Goal: Information Seeking & Learning: Check status

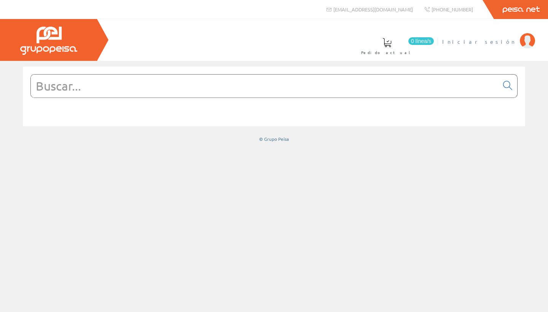
click at [218, 43] on span "Iniciar sesión" at bounding box center [479, 42] width 74 height 8
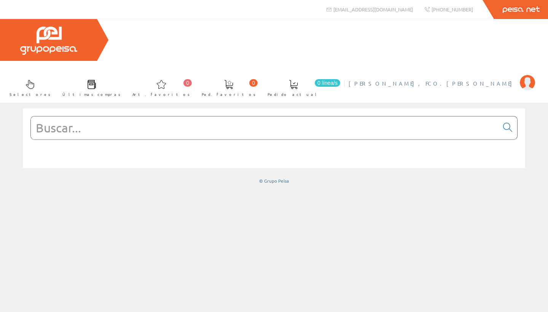
click at [482, 80] on span "PINTADO MARTIN, FCO.JOSE" at bounding box center [432, 84] width 167 height 8
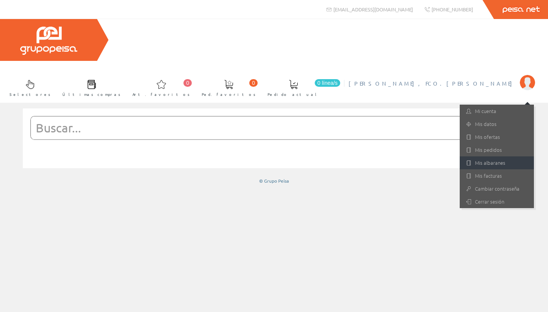
click at [486, 156] on link "Mis albaranes" at bounding box center [497, 162] width 74 height 13
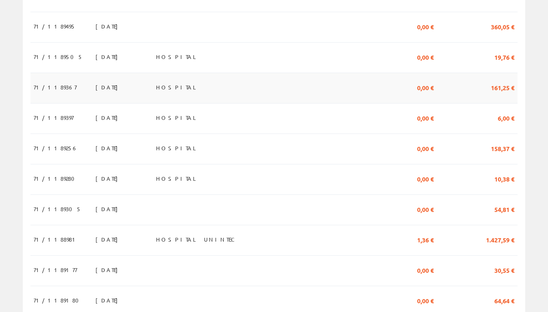
scroll to position [378, 0]
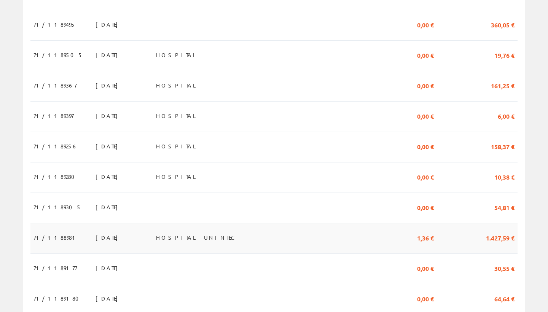
click at [496, 231] on span "1.427,59 €" at bounding box center [500, 237] width 29 height 13
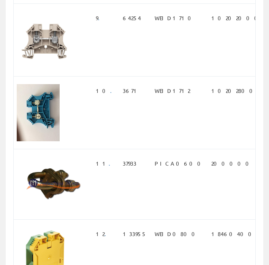
scroll to position [719, 0]
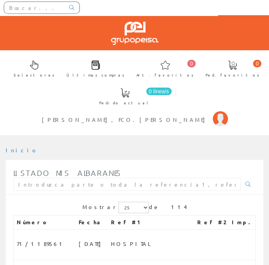
scroll to position [50, 0]
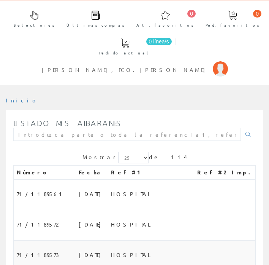
click at [111, 248] on span "HOSPITAL" at bounding box center [132, 254] width 43 height 13
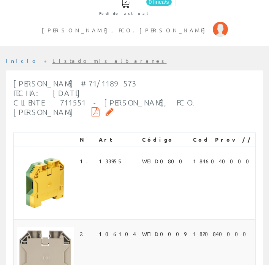
scroll to position [89, 0]
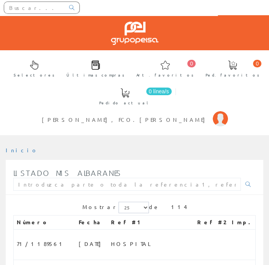
scroll to position [50, 0]
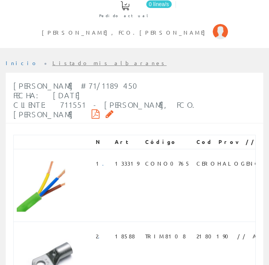
scroll to position [87, 0]
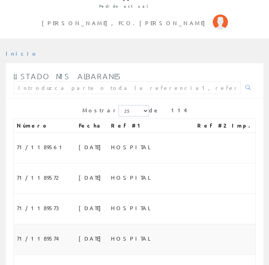
scroll to position [100, 0]
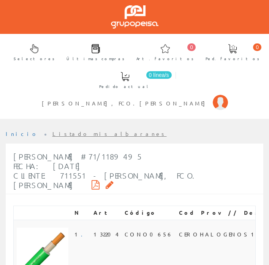
scroll to position [0, 0]
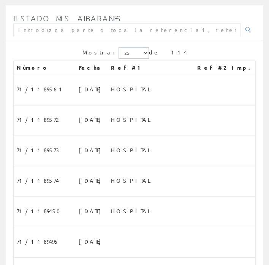
scroll to position [166, 0]
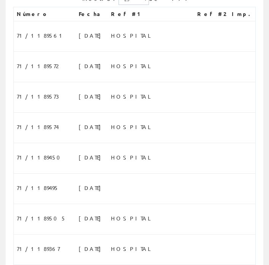
scroll to position [212, 0]
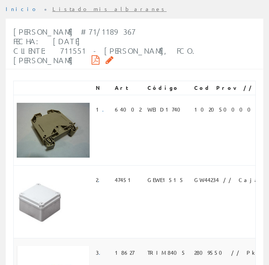
scroll to position [148, 0]
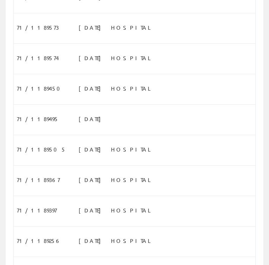
scroll to position [340, 0]
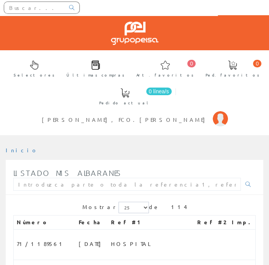
scroll to position [340, 0]
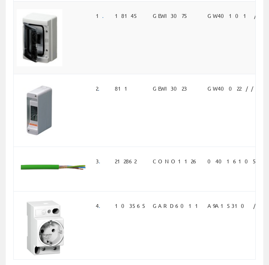
scroll to position [206, 0]
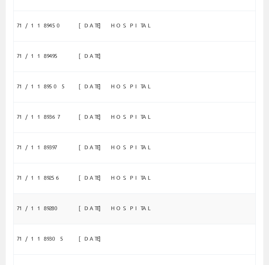
scroll to position [340, 0]
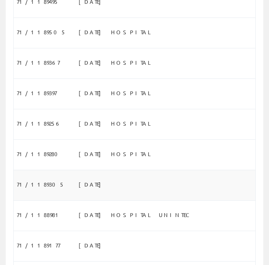
scroll to position [397, 0]
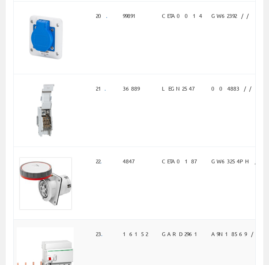
scroll to position [1591, 0]
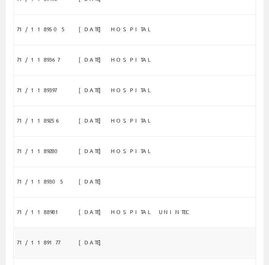
scroll to position [397, 0]
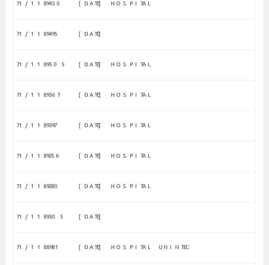
scroll to position [361, 0]
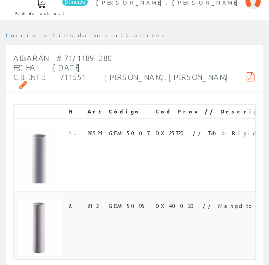
scroll to position [89, 0]
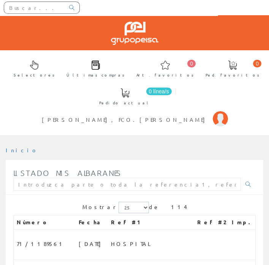
scroll to position [361, 0]
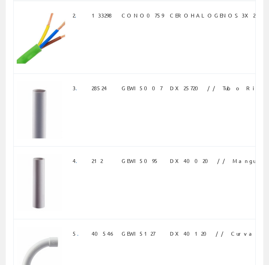
scroll to position [308, 0]
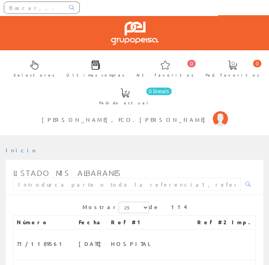
scroll to position [361, 0]
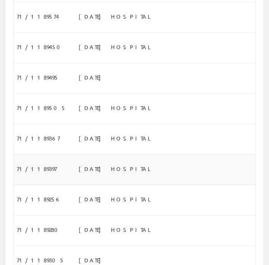
scroll to position [318, 0]
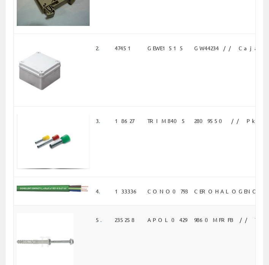
scroll to position [275, 0]
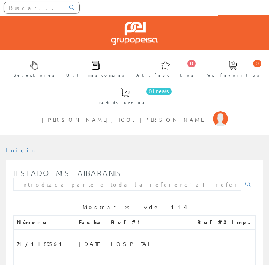
scroll to position [318, 0]
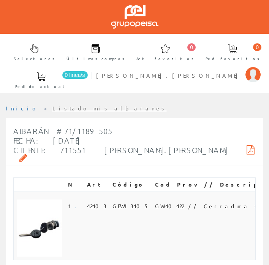
scroll to position [0, 0]
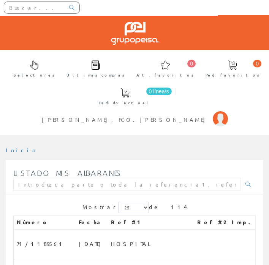
scroll to position [318, 0]
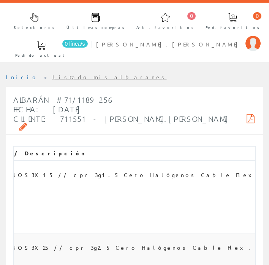
scroll to position [0, 210]
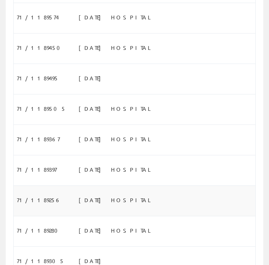
scroll to position [351, 0]
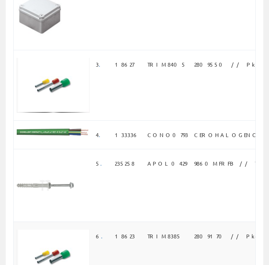
scroll to position [328, 0]
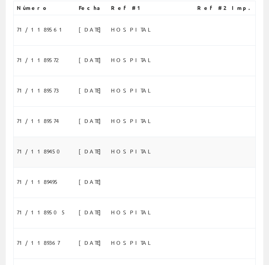
scroll to position [210, 0]
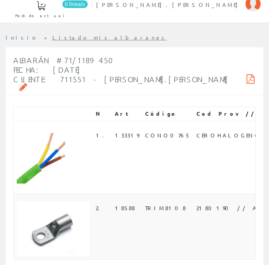
scroll to position [87, 0]
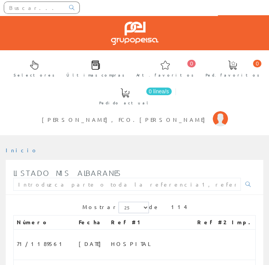
scroll to position [210, 0]
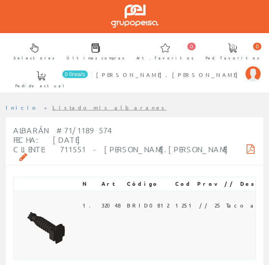
scroll to position [17, 0]
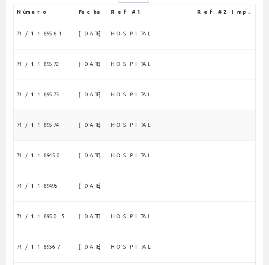
scroll to position [210, 0]
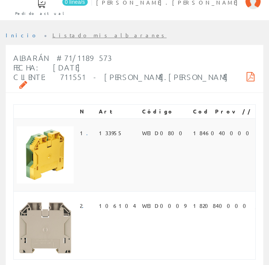
scroll to position [89, 0]
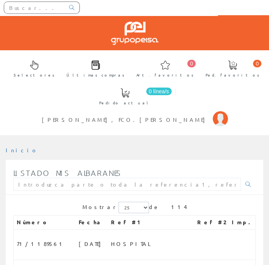
scroll to position [210, 0]
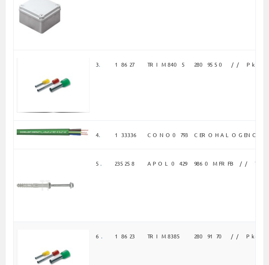
scroll to position [329, 0]
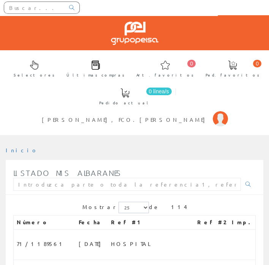
scroll to position [210, 0]
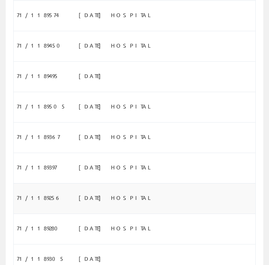
scroll to position [325, 0]
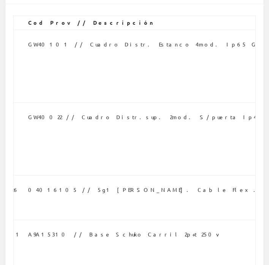
scroll to position [0, 180]
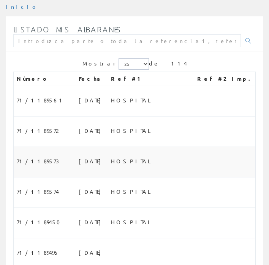
scroll to position [143, 0]
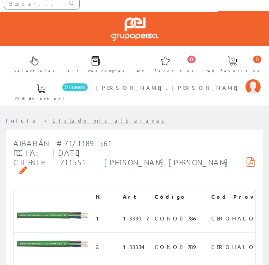
scroll to position [5, 0]
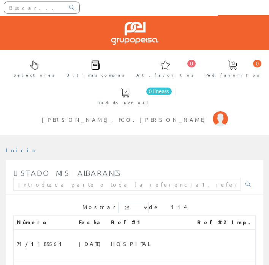
scroll to position [143, 0]
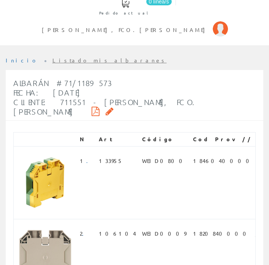
scroll to position [89, 0]
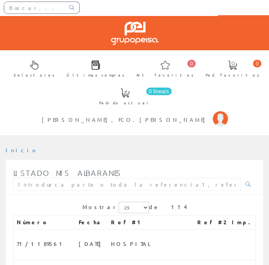
scroll to position [143, 0]
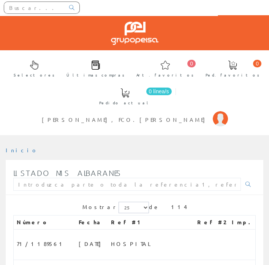
scroll to position [143, 0]
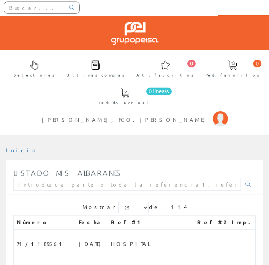
scroll to position [143, 0]
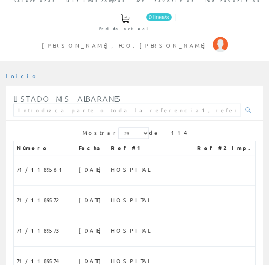
scroll to position [77, 0]
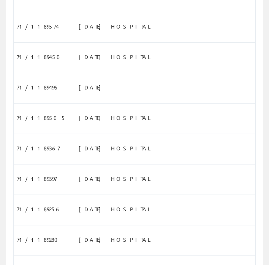
scroll to position [328, 0]
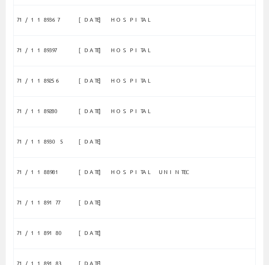
scroll to position [438, 0]
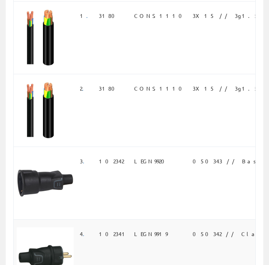
scroll to position [234, 0]
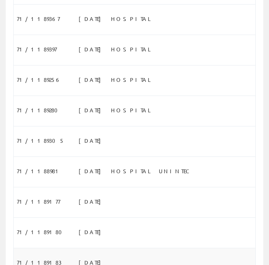
scroll to position [438, 0]
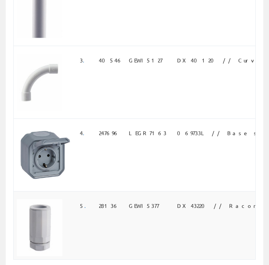
scroll to position [307, 0]
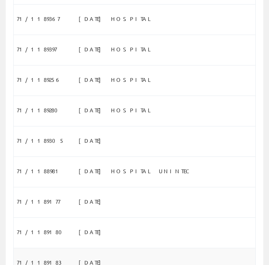
scroll to position [438, 0]
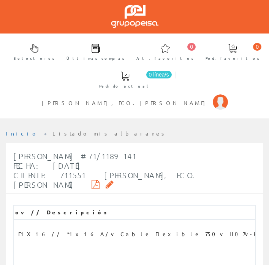
scroll to position [16, 0]
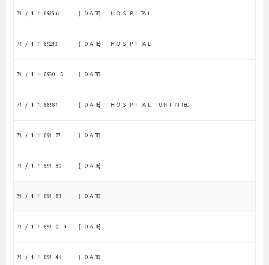
scroll to position [523, 0]
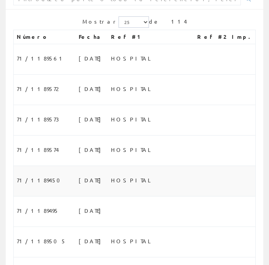
scroll to position [187, 0]
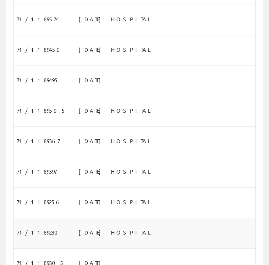
scroll to position [318, 0]
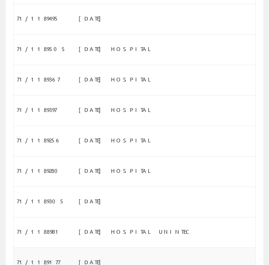
scroll to position [380, 0]
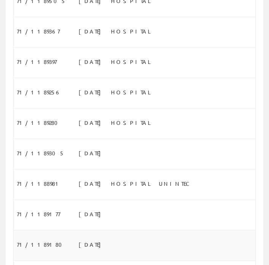
scroll to position [426, 0]
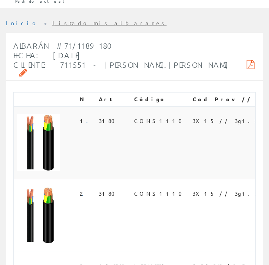
scroll to position [102, 0]
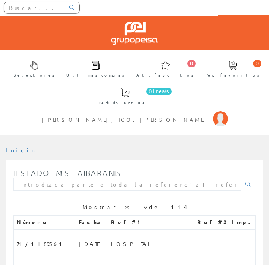
scroll to position [426, 0]
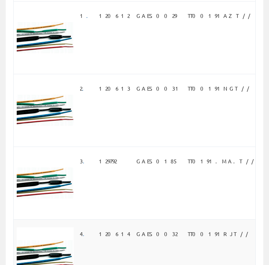
scroll to position [234, 0]
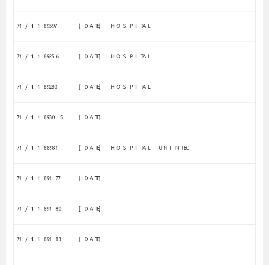
scroll to position [467, 0]
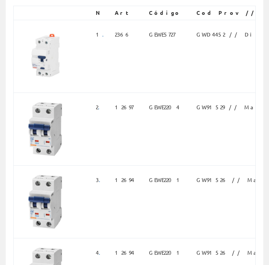
scroll to position [209, 0]
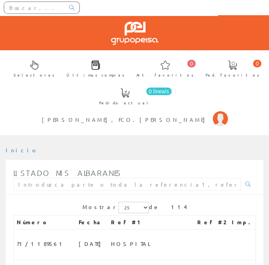
scroll to position [467, 0]
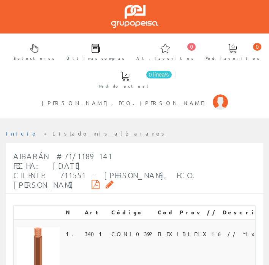
scroll to position [16, 0]
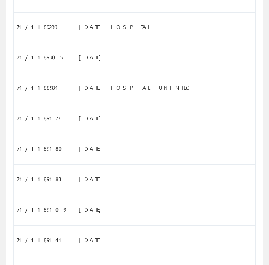
scroll to position [522, 0]
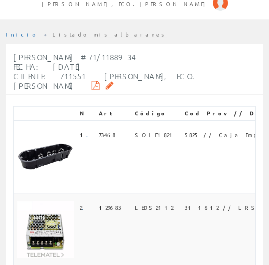
scroll to position [116, 0]
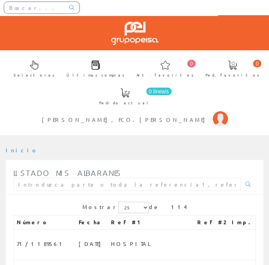
scroll to position [522, 0]
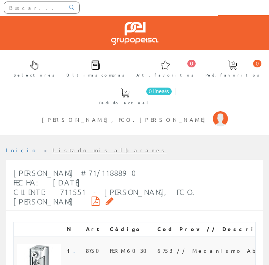
scroll to position [0, 0]
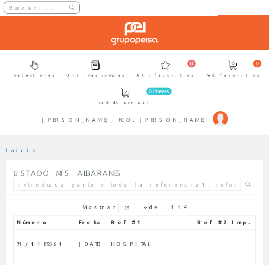
scroll to position [522, 0]
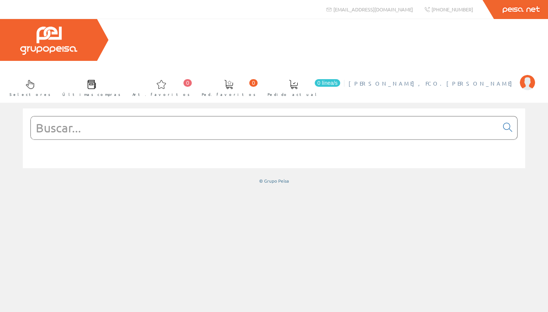
click at [269, 80] on span "[PERSON_NAME], FCO.[PERSON_NAME]" at bounding box center [432, 84] width 167 height 8
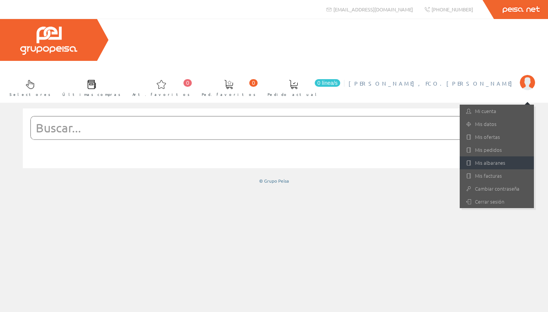
click at [269, 156] on link "Mis albaranes" at bounding box center [497, 162] width 74 height 13
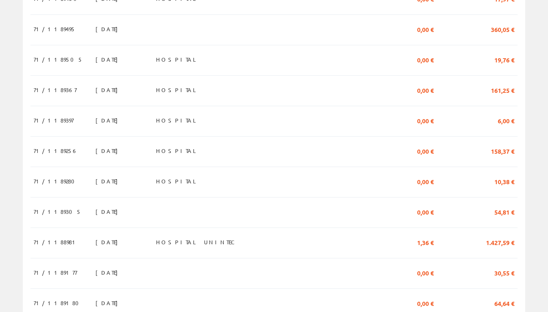
scroll to position [403, 0]
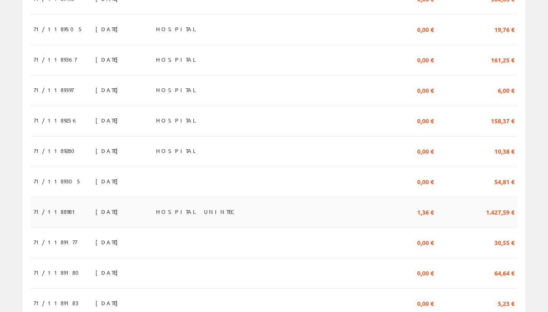
click at [494, 205] on span "1.427,59 €" at bounding box center [500, 211] width 29 height 13
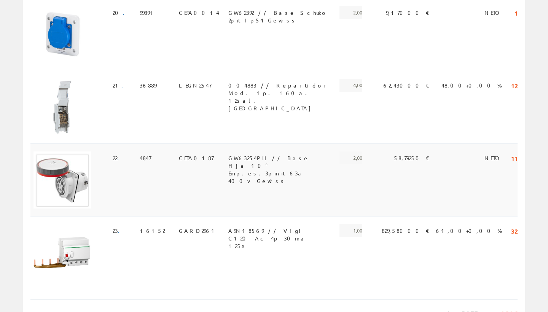
scroll to position [1598, 0]
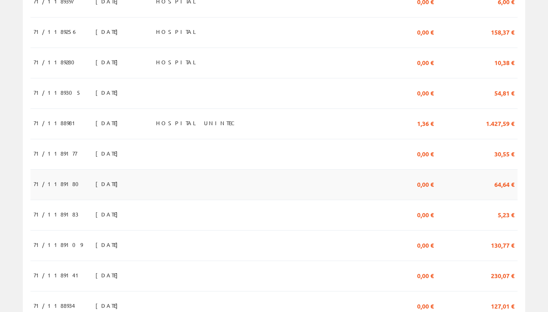
scroll to position [496, 0]
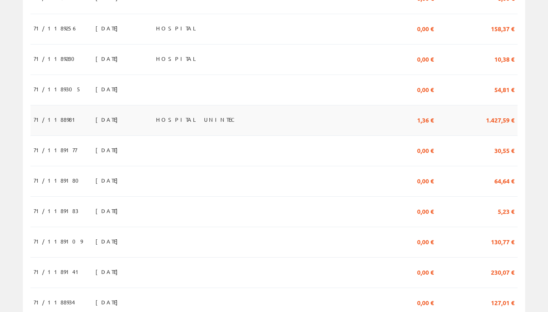
click at [505, 113] on span "1.427,59 €" at bounding box center [500, 119] width 29 height 13
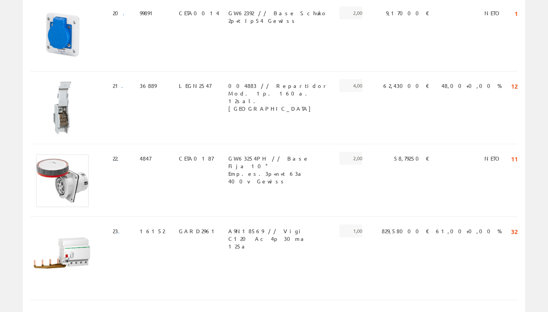
scroll to position [1598, 0]
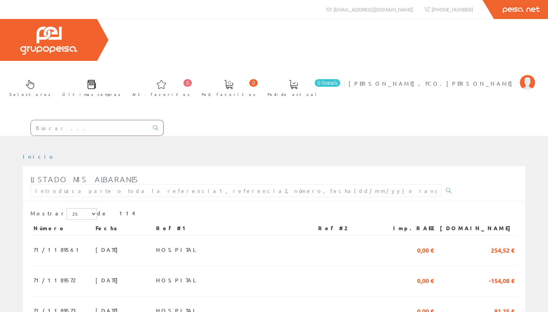
scroll to position [496, 0]
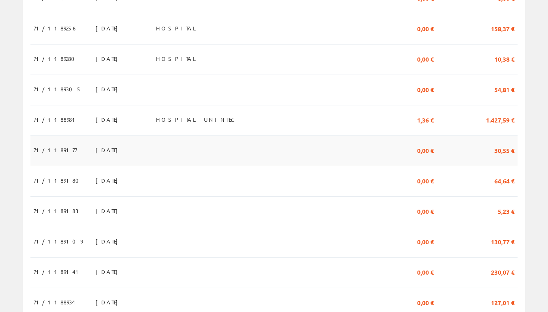
click at [502, 144] on span "30,55 €" at bounding box center [504, 150] width 20 height 13
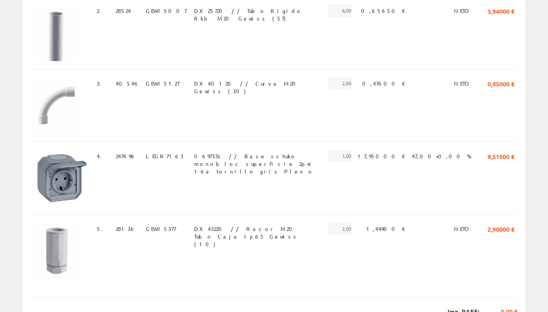
scroll to position [315, 0]
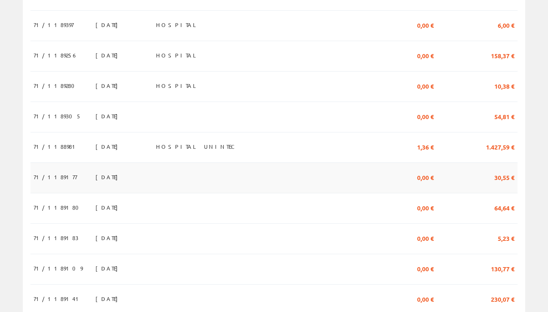
scroll to position [460, 0]
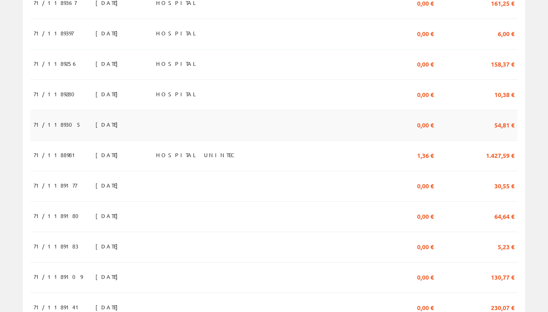
click at [506, 118] on span "54,81 €" at bounding box center [504, 124] width 20 height 13
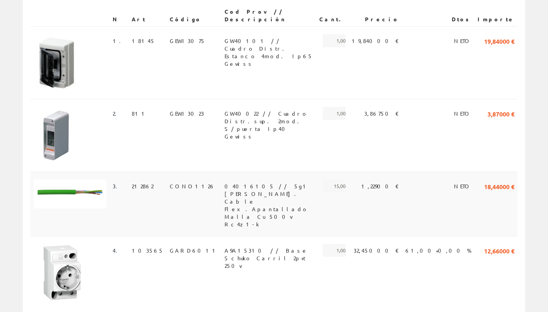
scroll to position [214, 0]
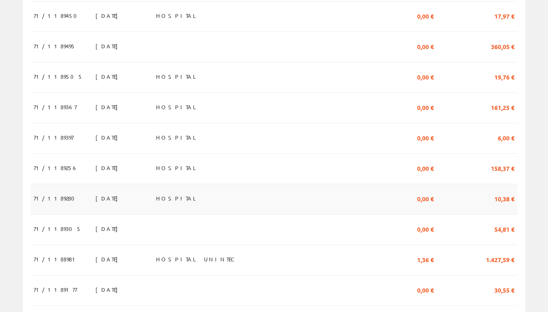
scroll to position [355, 0]
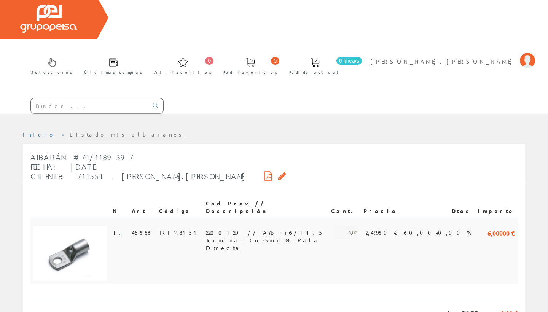
scroll to position [21, 0]
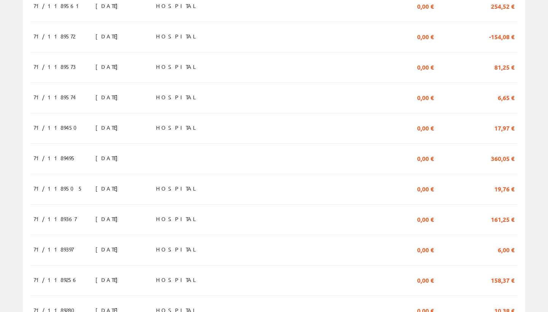
scroll to position [236, 0]
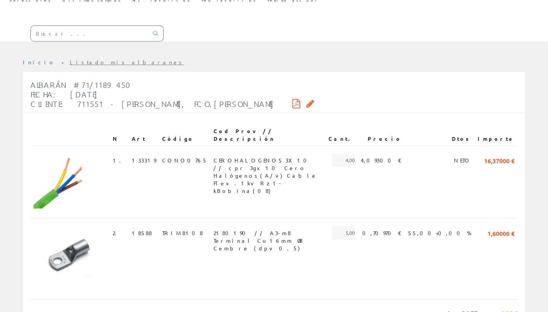
scroll to position [94, 0]
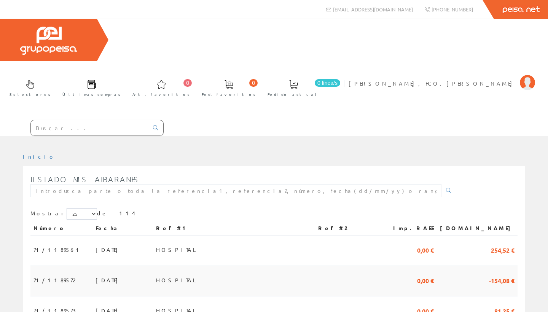
scroll to position [160, 0]
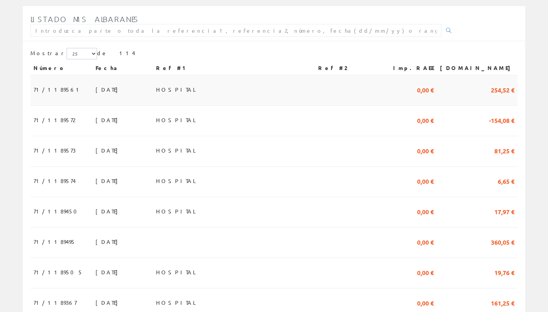
click at [504, 83] on span "254,52 €" at bounding box center [503, 89] width 24 height 13
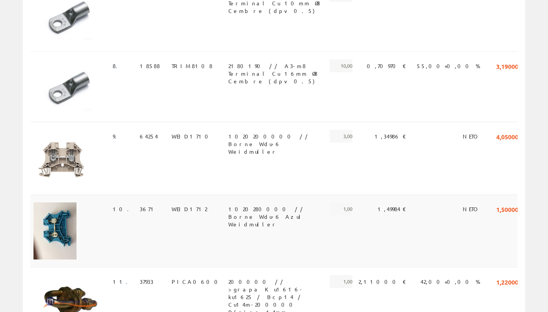
scroll to position [662, 0]
